Goal: Task Accomplishment & Management: Use online tool/utility

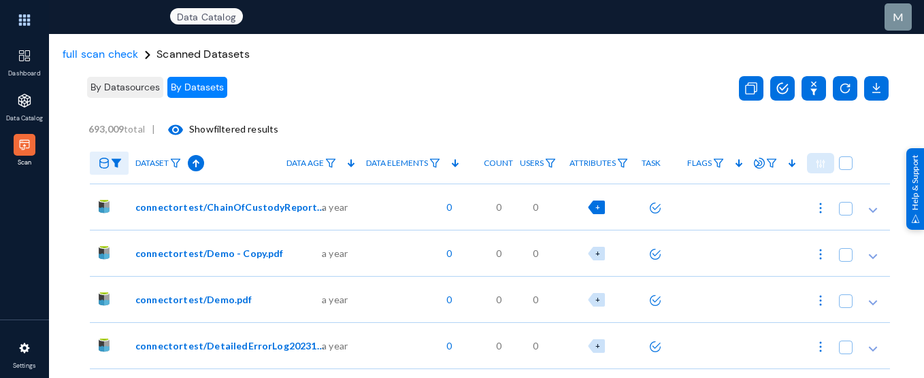
click at [595, 207] on span "+" at bounding box center [597, 207] width 5 height 9
checkbox input "true"
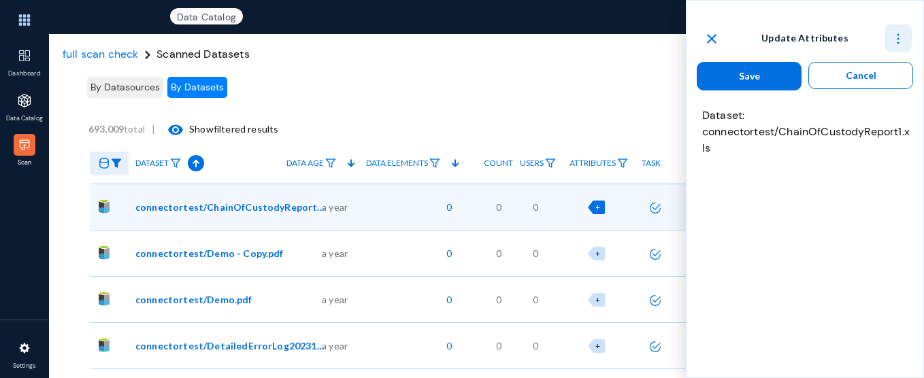
click at [901, 37] on img at bounding box center [898, 39] width 14 height 14
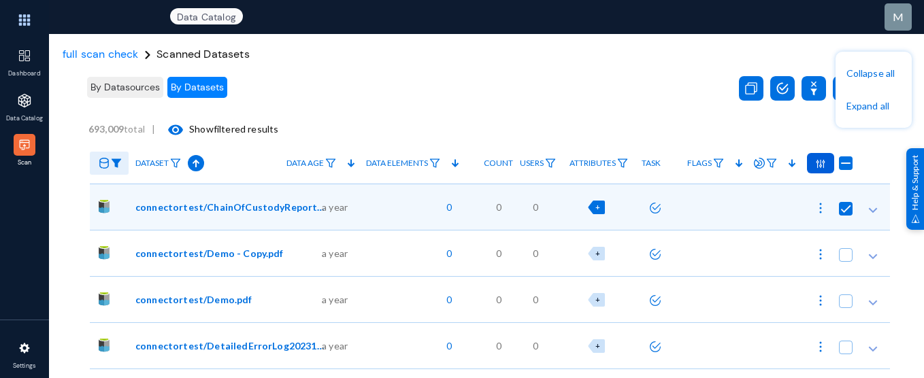
click at [551, 78] on div at bounding box center [462, 189] width 924 height 378
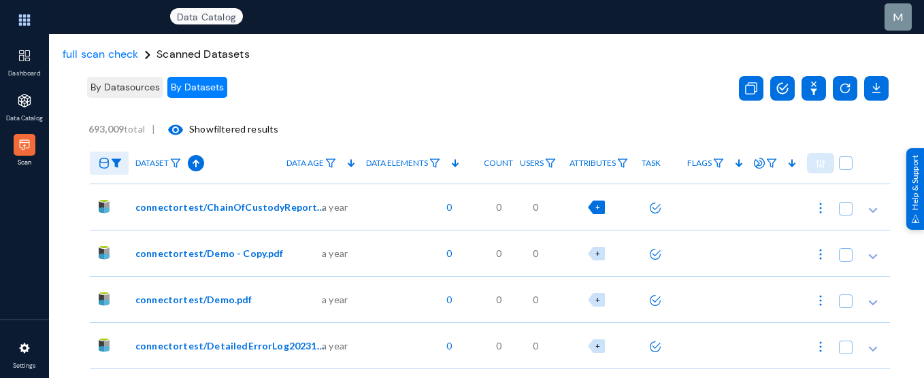
click at [596, 203] on div "+" at bounding box center [596, 208] width 17 height 14
checkbox input "true"
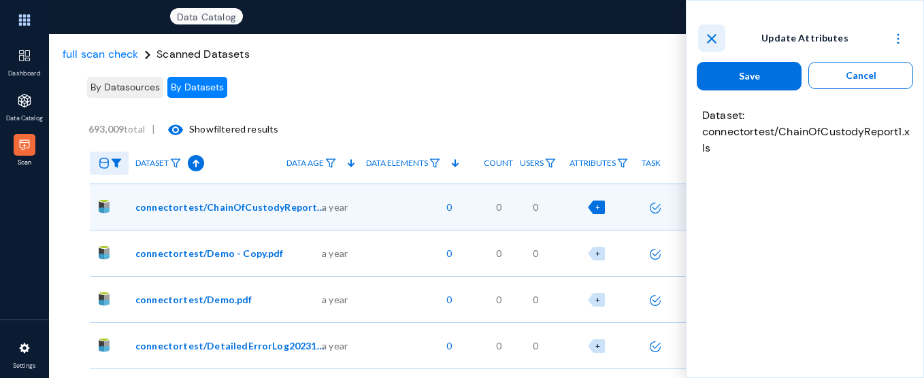
click at [713, 39] on mat-icon "close" at bounding box center [712, 39] width 16 height 16
